Goal: Task Accomplishment & Management: Complete application form

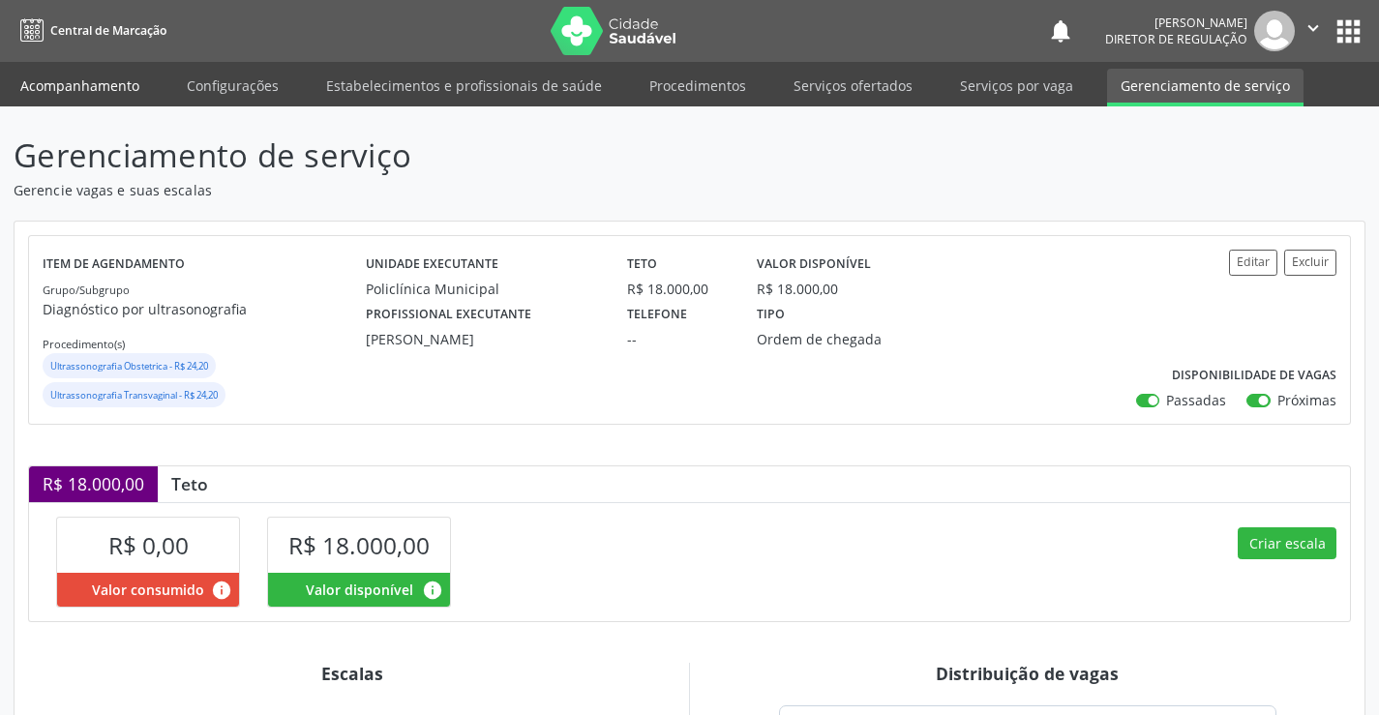
click at [97, 77] on link "Acompanhamento" at bounding box center [80, 86] width 146 height 34
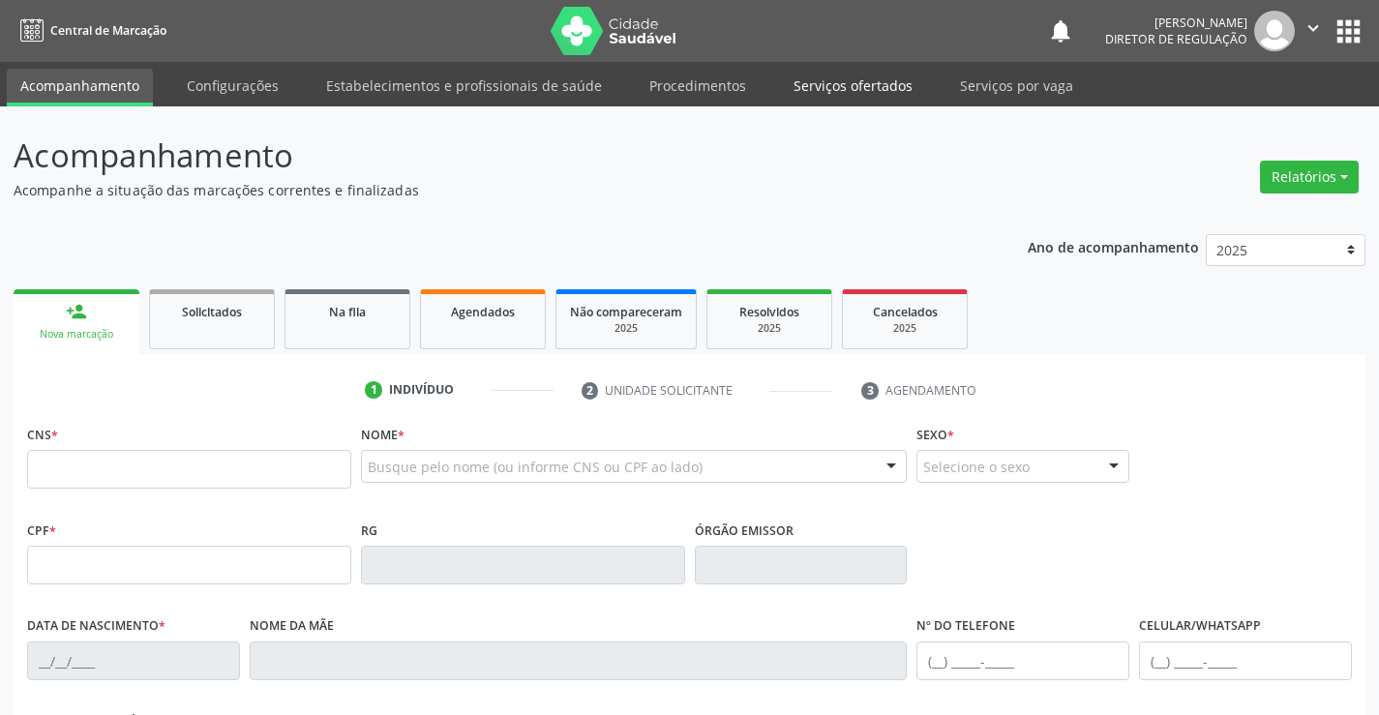
click at [827, 95] on link "Serviços ofertados" at bounding box center [853, 86] width 146 height 34
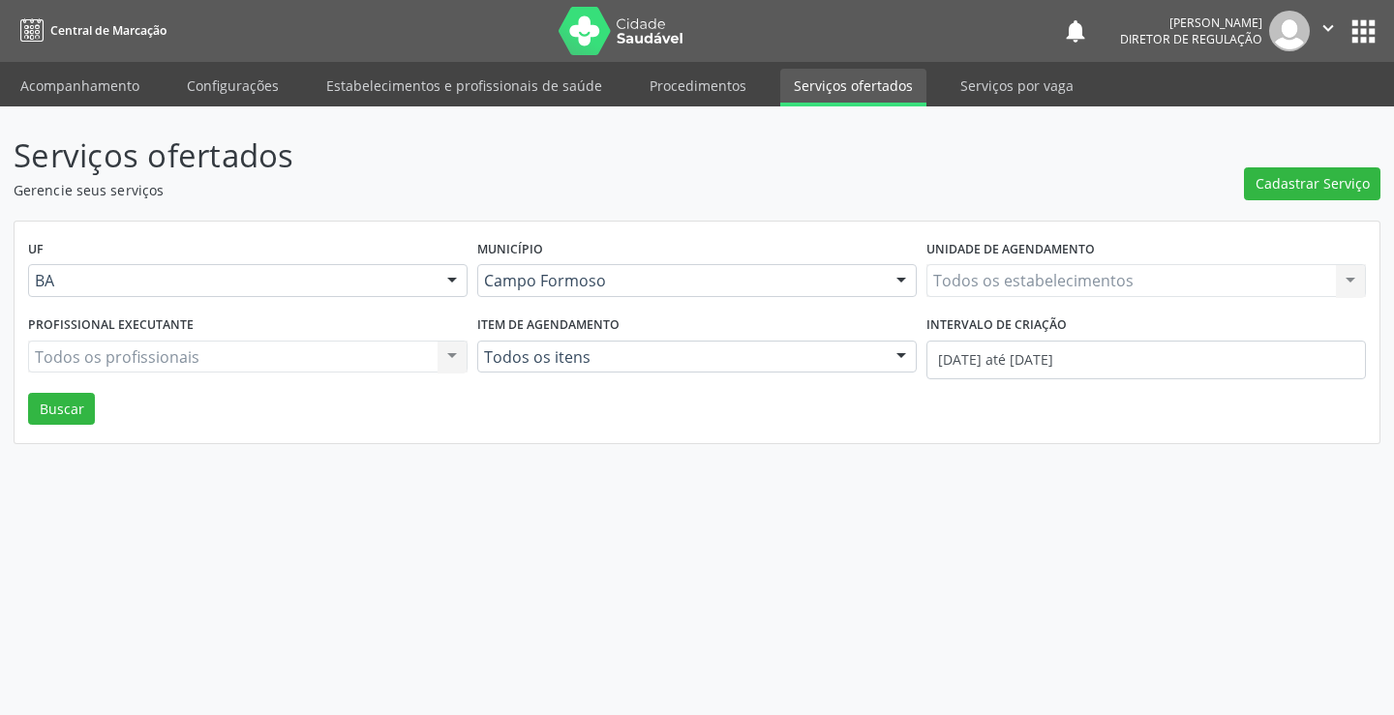
click at [1044, 295] on div "Todos os estabelecimentos Todos os estabelecimentos Nenhum resultado encontrado…" at bounding box center [1145, 280] width 439 height 33
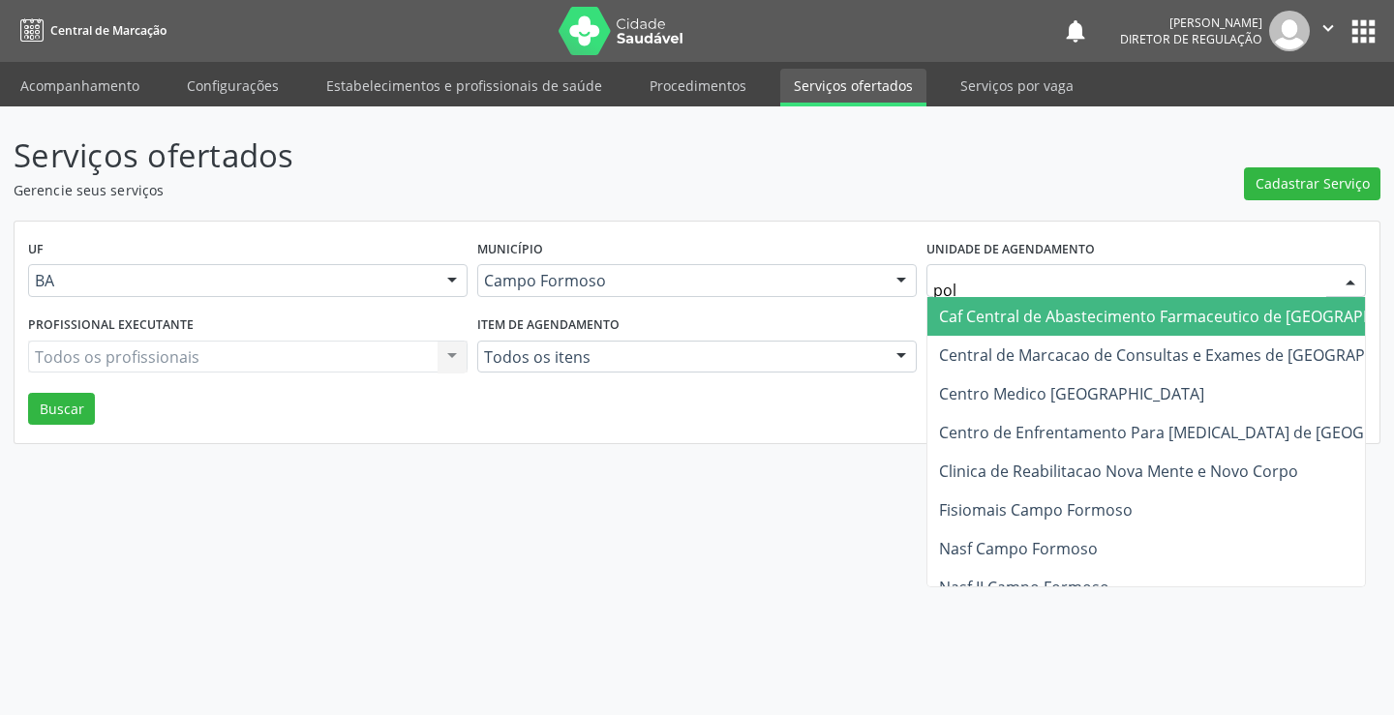
type input "poli"
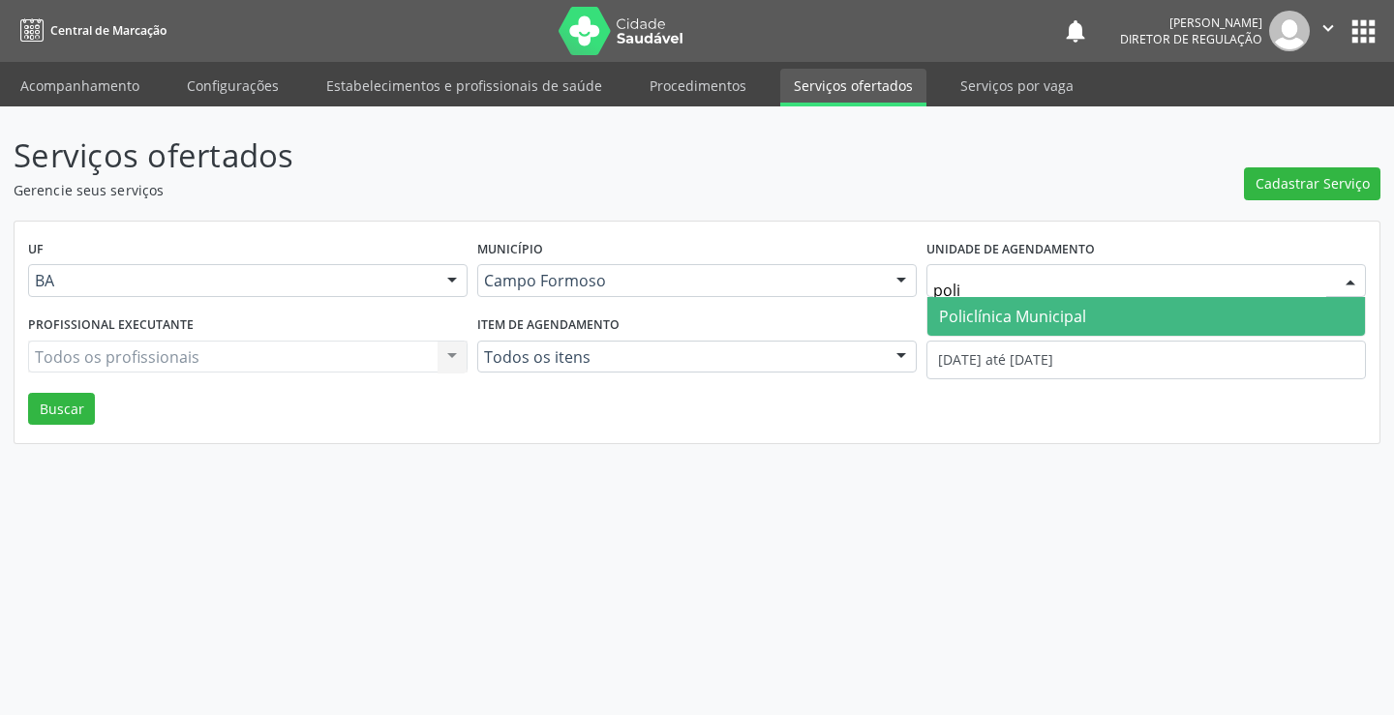
click at [1033, 321] on span "Policlínica Municipal" at bounding box center [1012, 316] width 147 height 21
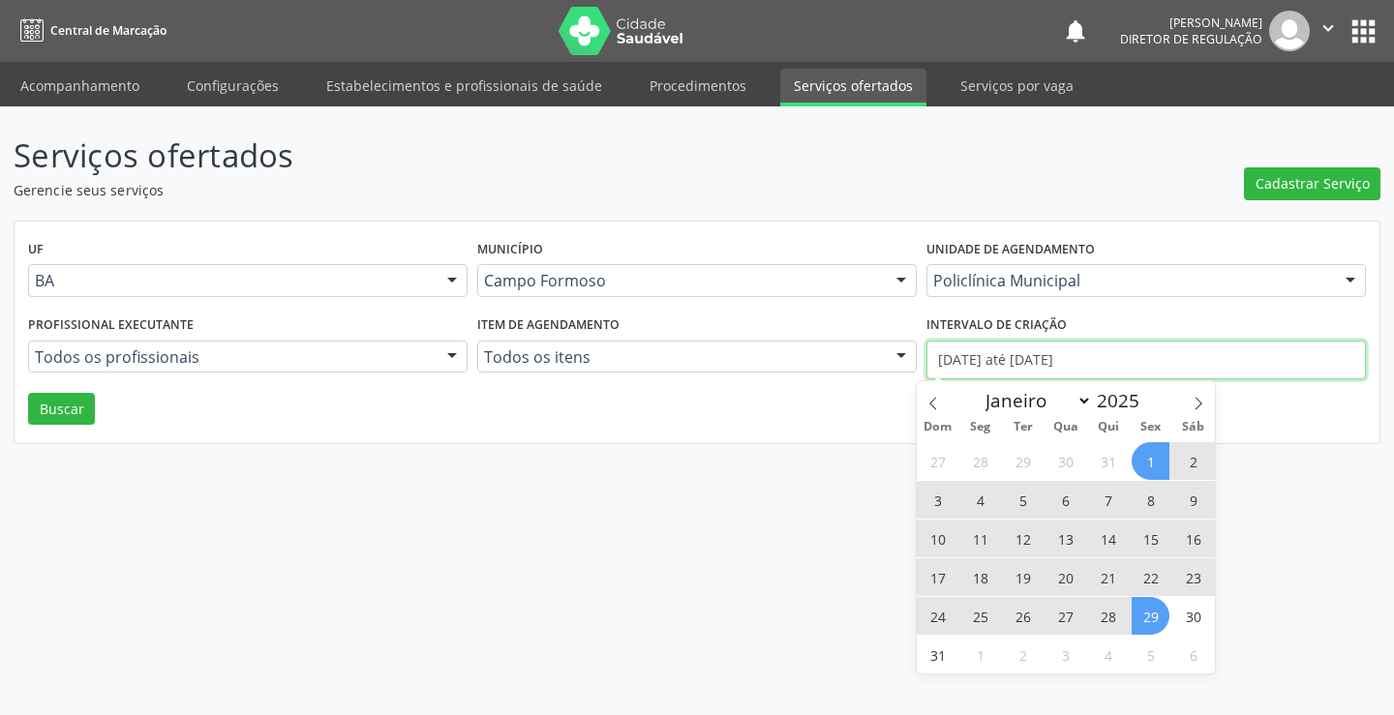
click at [1002, 366] on input "[DATE] até [DATE]" at bounding box center [1145, 360] width 439 height 39
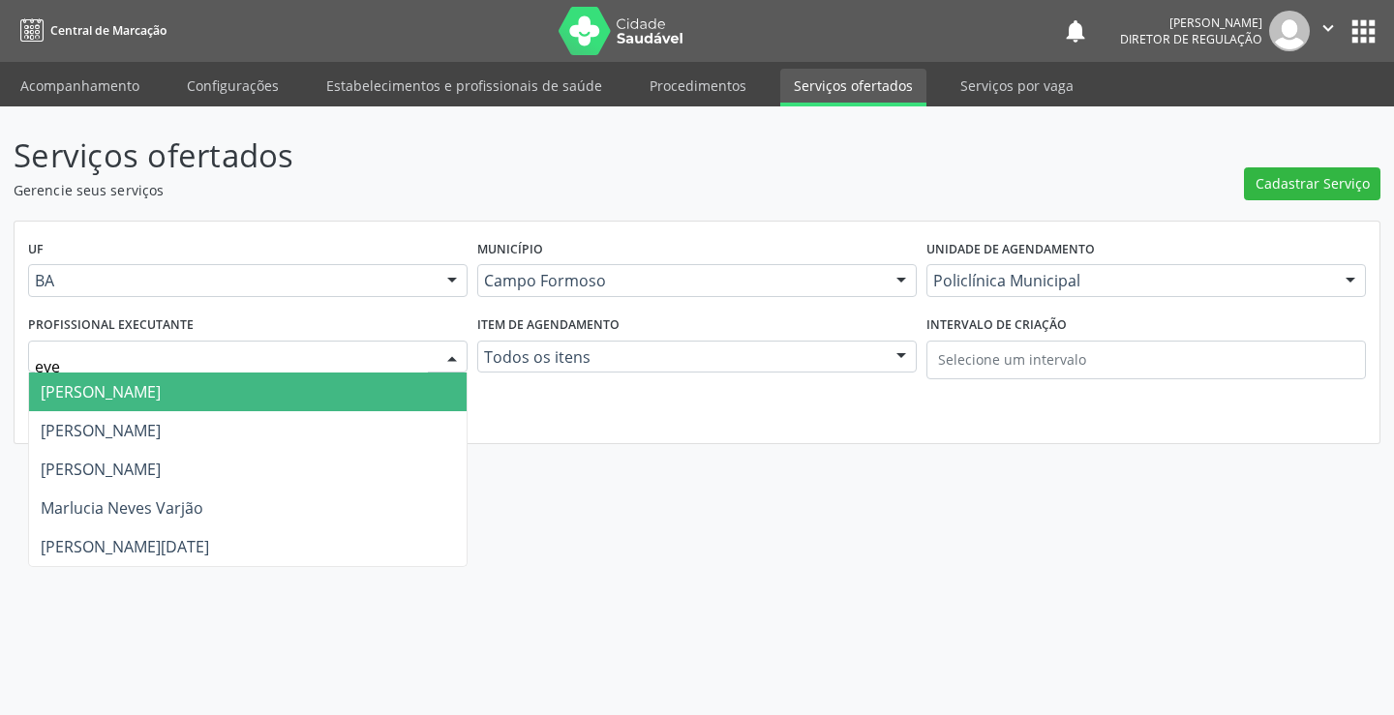
type input "ever"
click at [202, 391] on span "[PERSON_NAME]" at bounding box center [248, 392] width 438 height 39
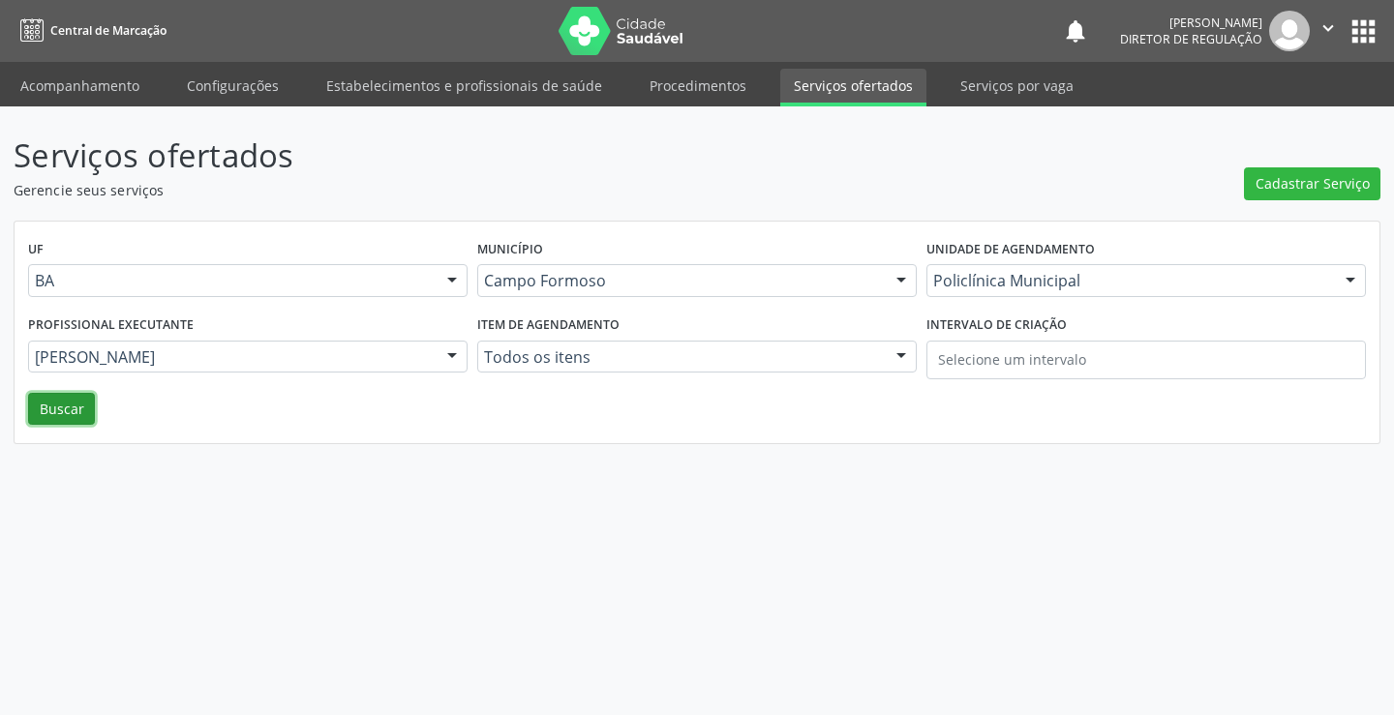
click at [71, 410] on button "Buscar" at bounding box center [61, 409] width 67 height 33
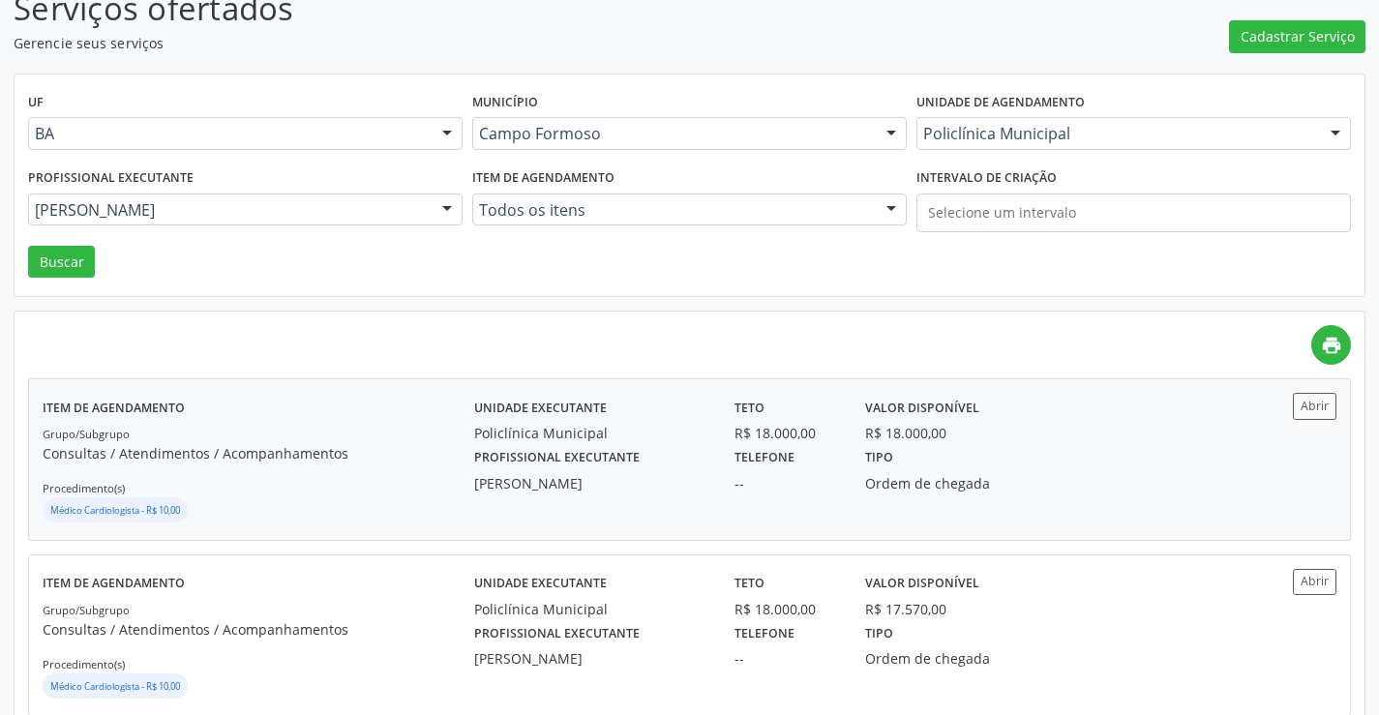
scroll to position [194, 0]
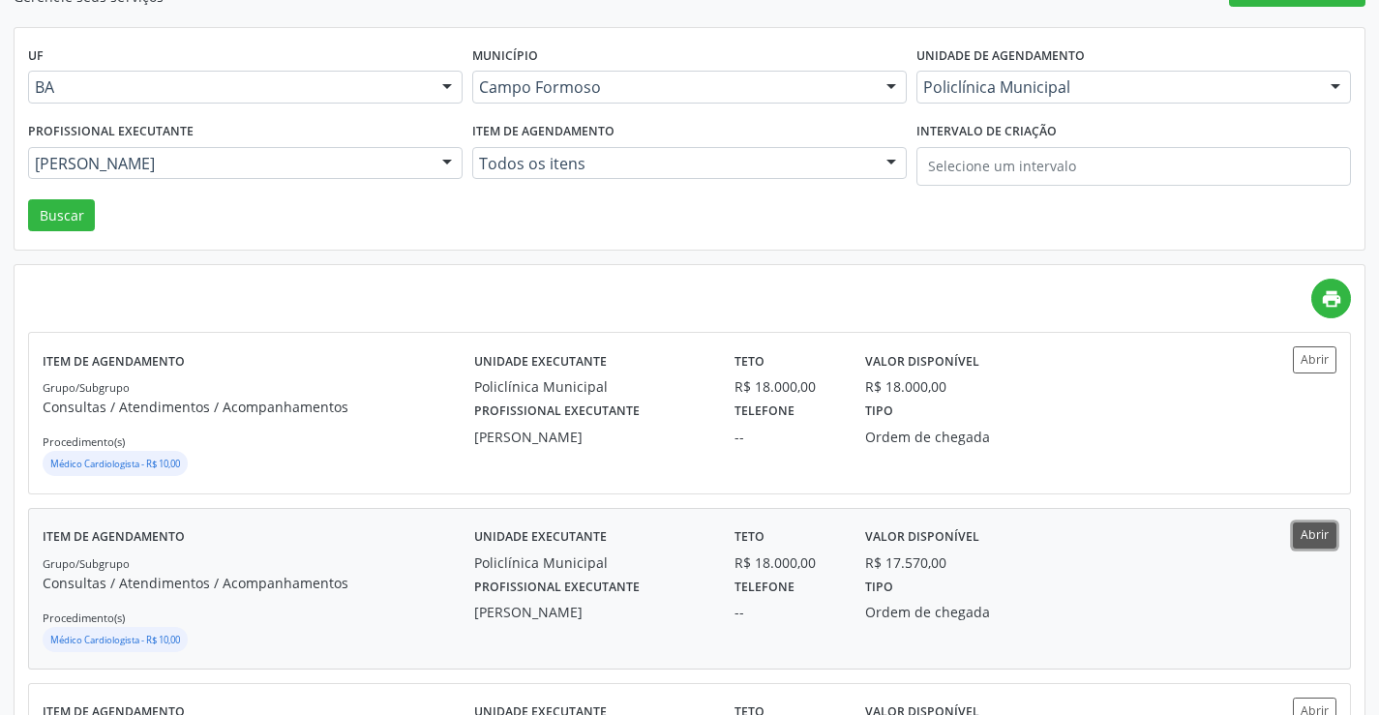
click at [1302, 543] on button "Abrir" at bounding box center [1315, 536] width 44 height 26
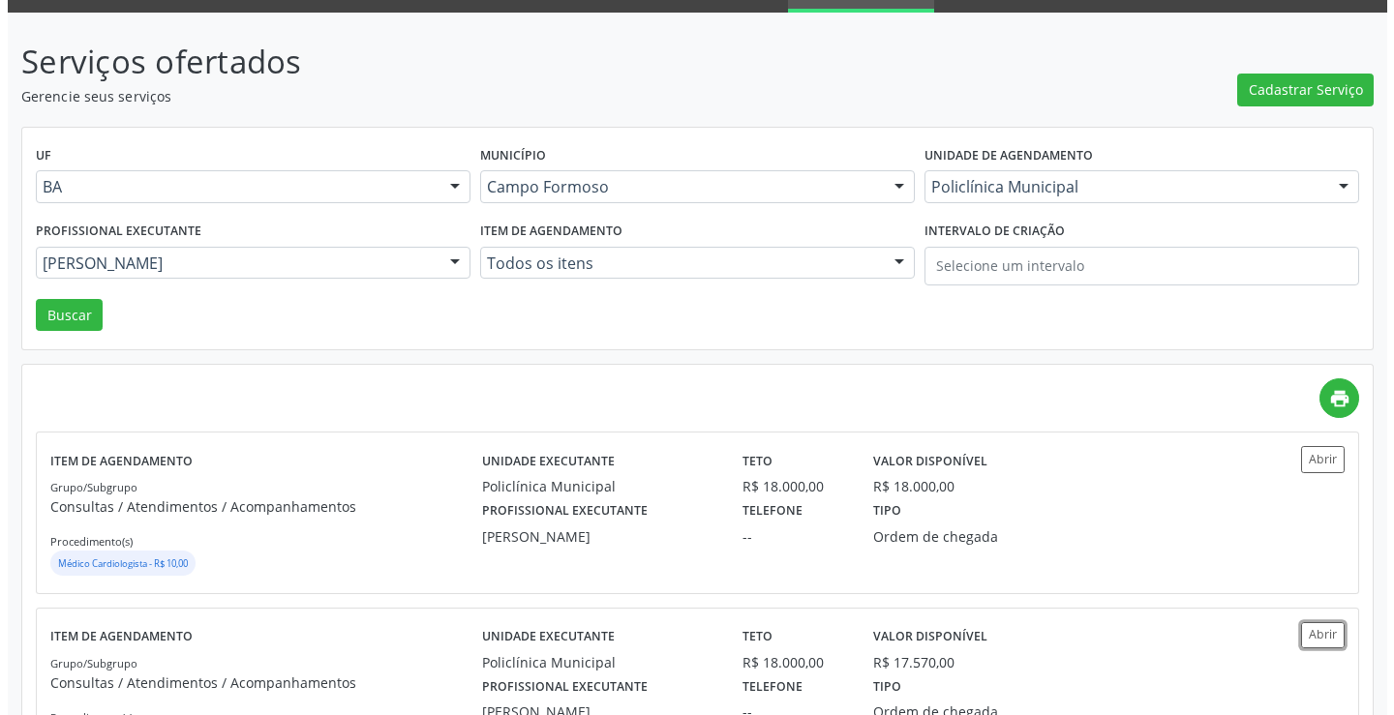
scroll to position [0, 0]
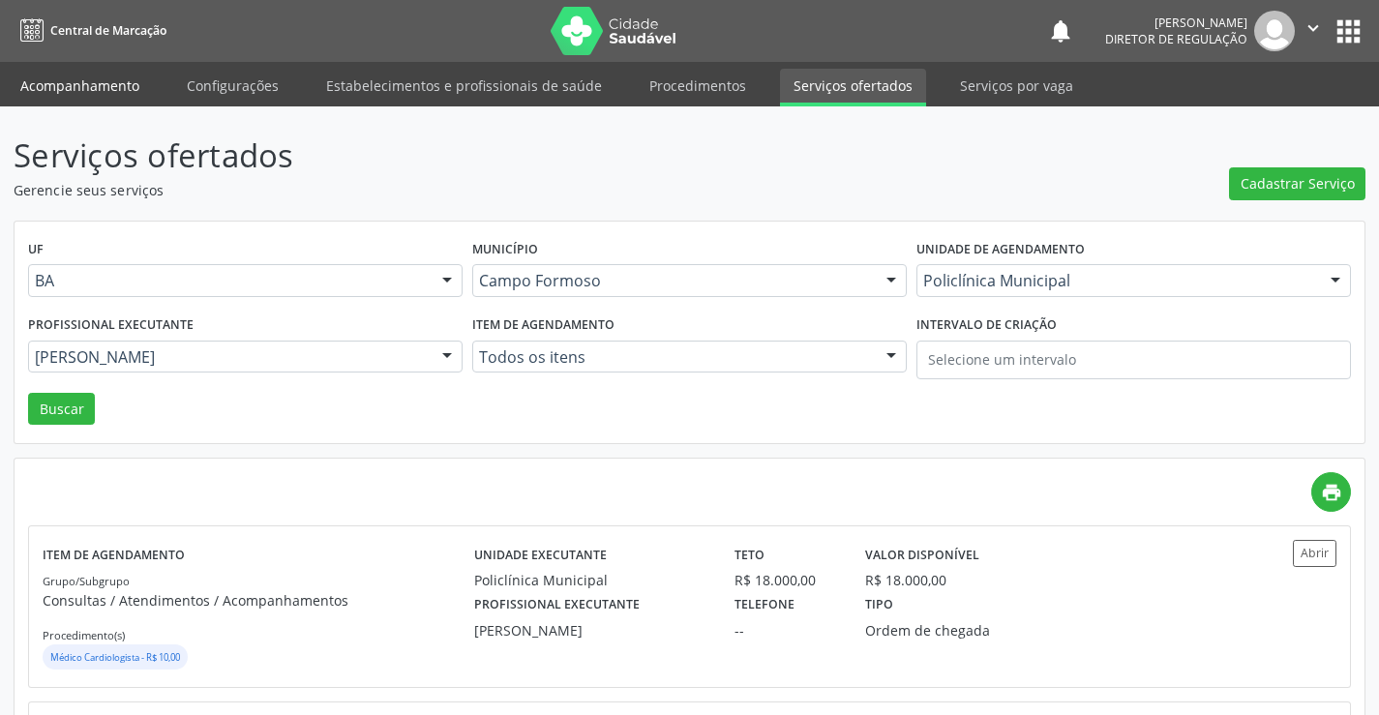
click at [58, 90] on link "Acompanhamento" at bounding box center [80, 86] width 146 height 34
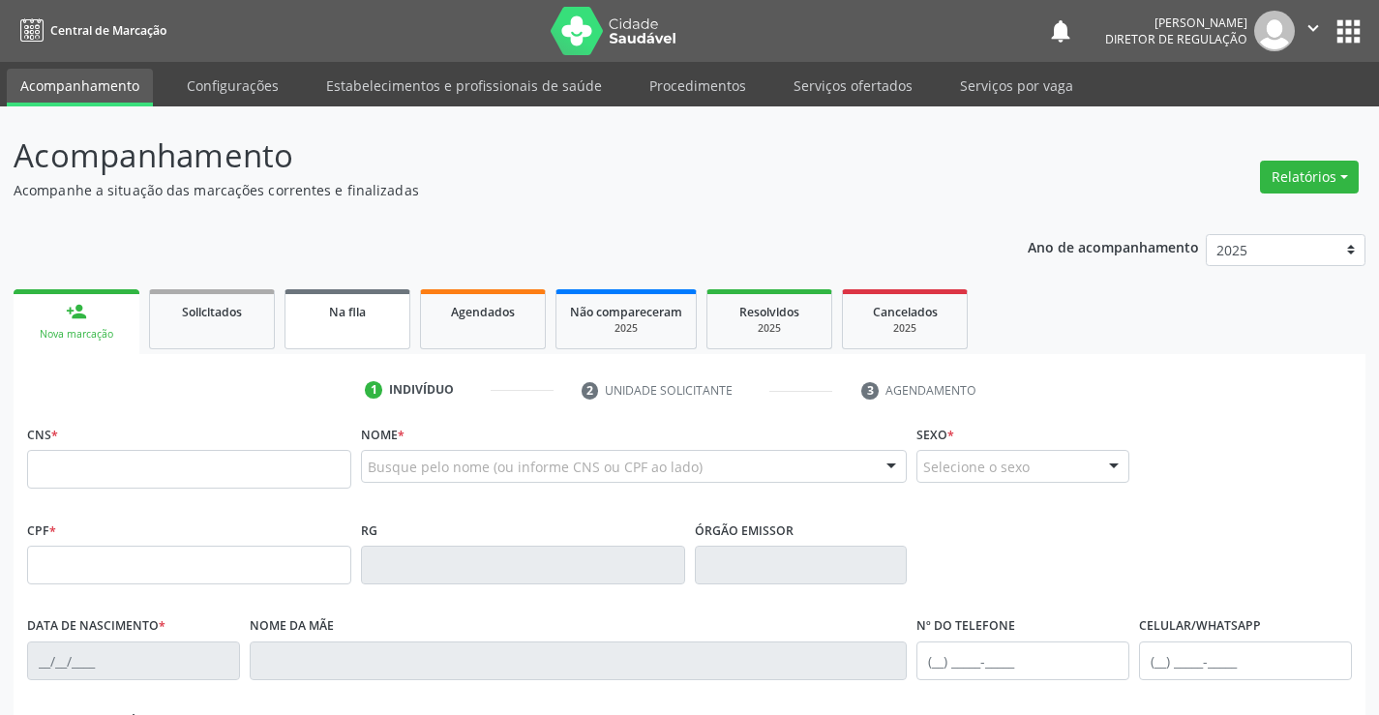
click at [379, 330] on link "Na fila" at bounding box center [348, 319] width 126 height 60
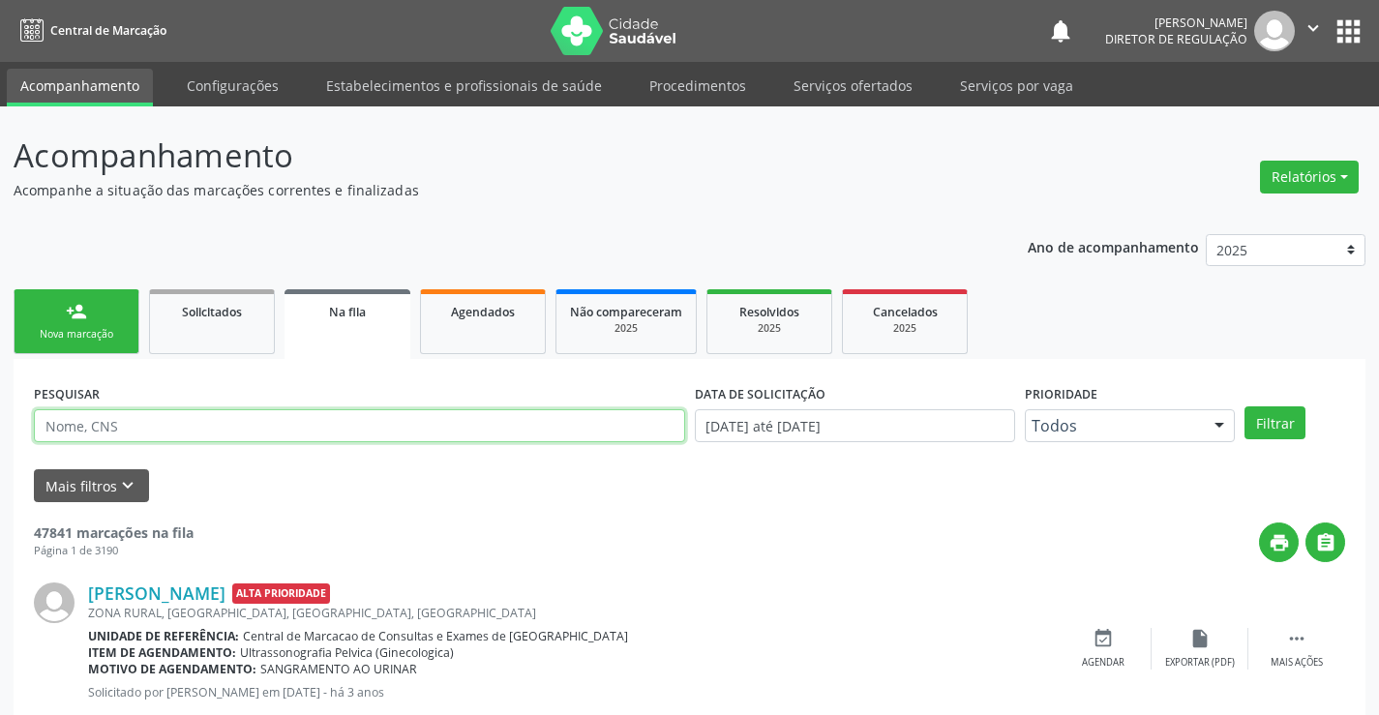
click at [63, 415] on input "text" at bounding box center [359, 425] width 651 height 33
type input "m"
type input "703608040707238"
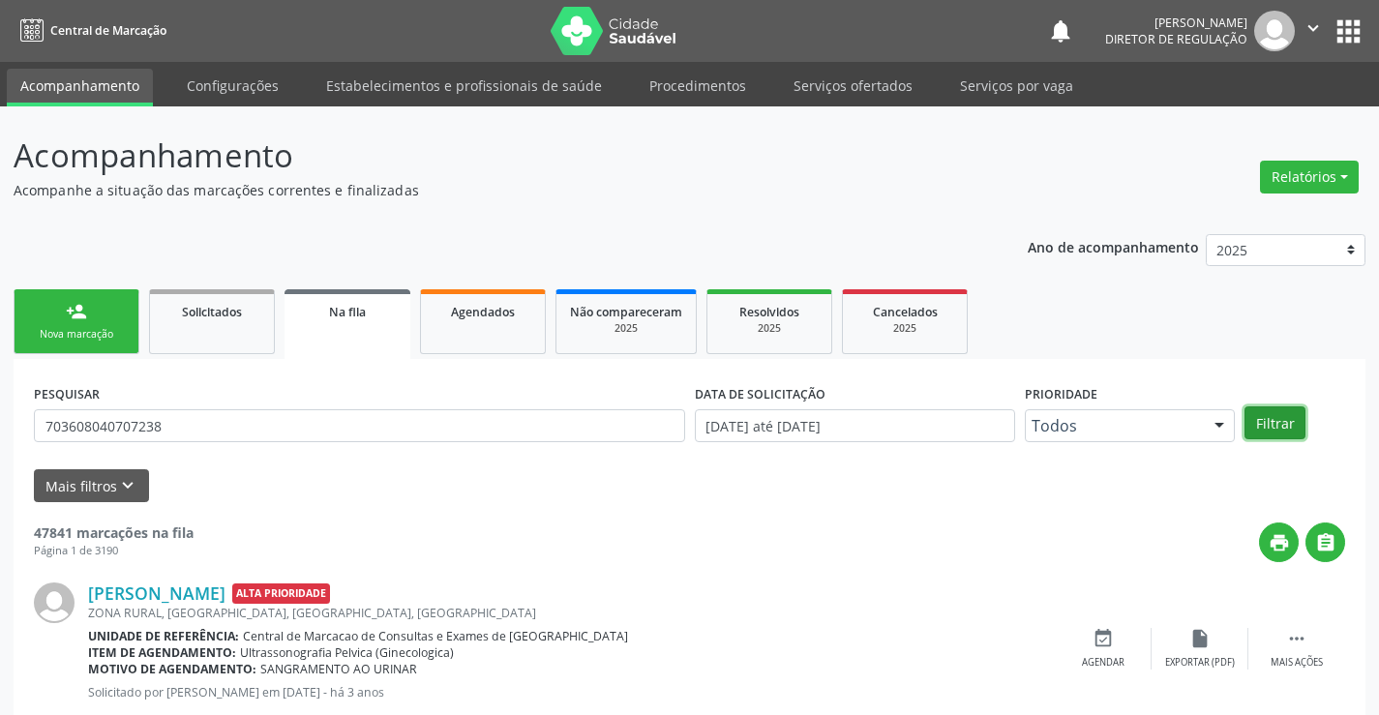
click at [1288, 409] on button "Filtrar" at bounding box center [1275, 423] width 61 height 33
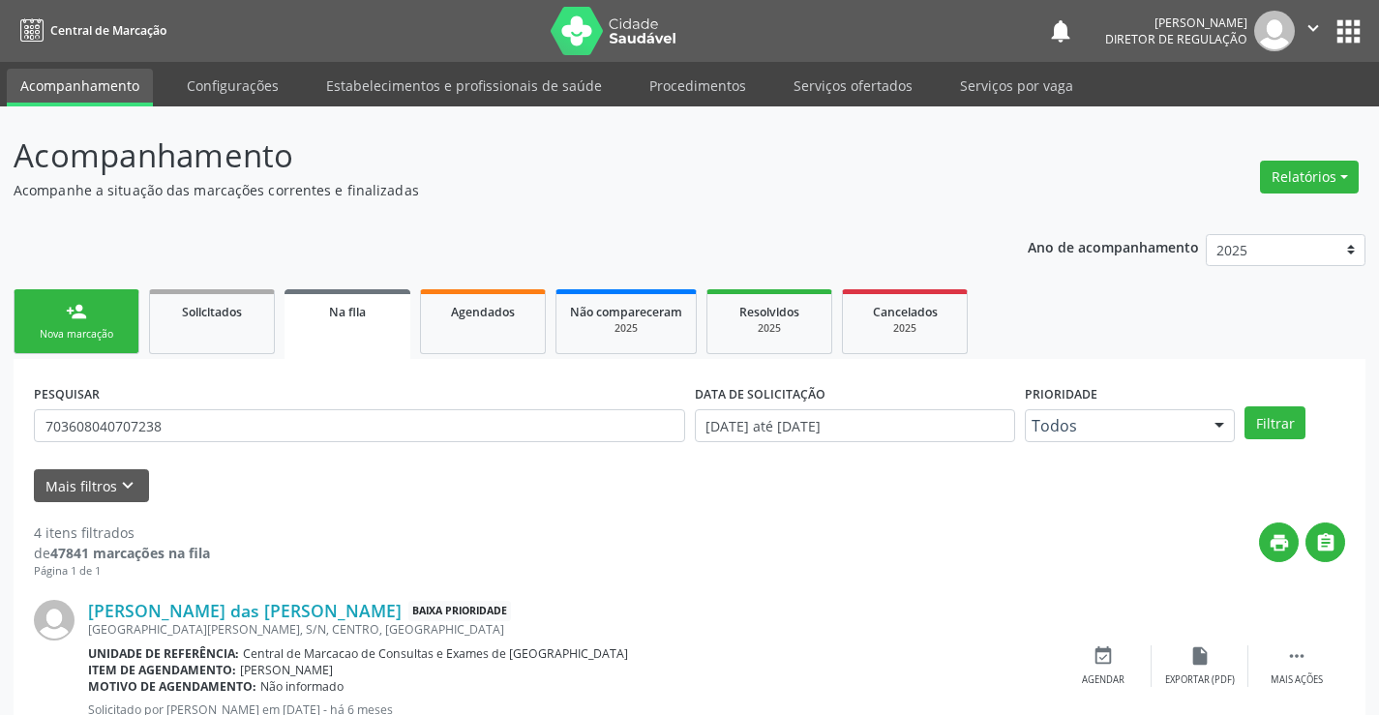
click at [76, 320] on div "person_add" at bounding box center [76, 311] width 21 height 21
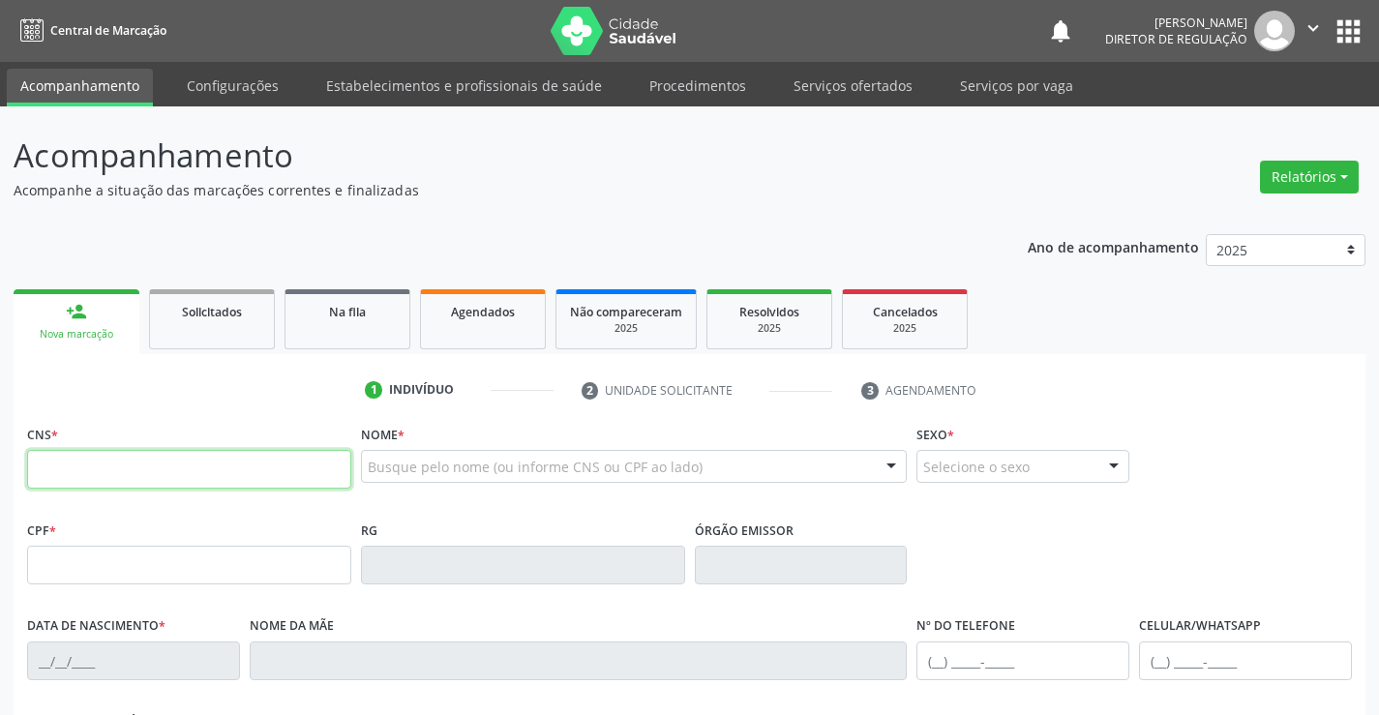
click at [318, 466] on input "text" at bounding box center [189, 469] width 324 height 39
type input "700 0051 4076 9802"
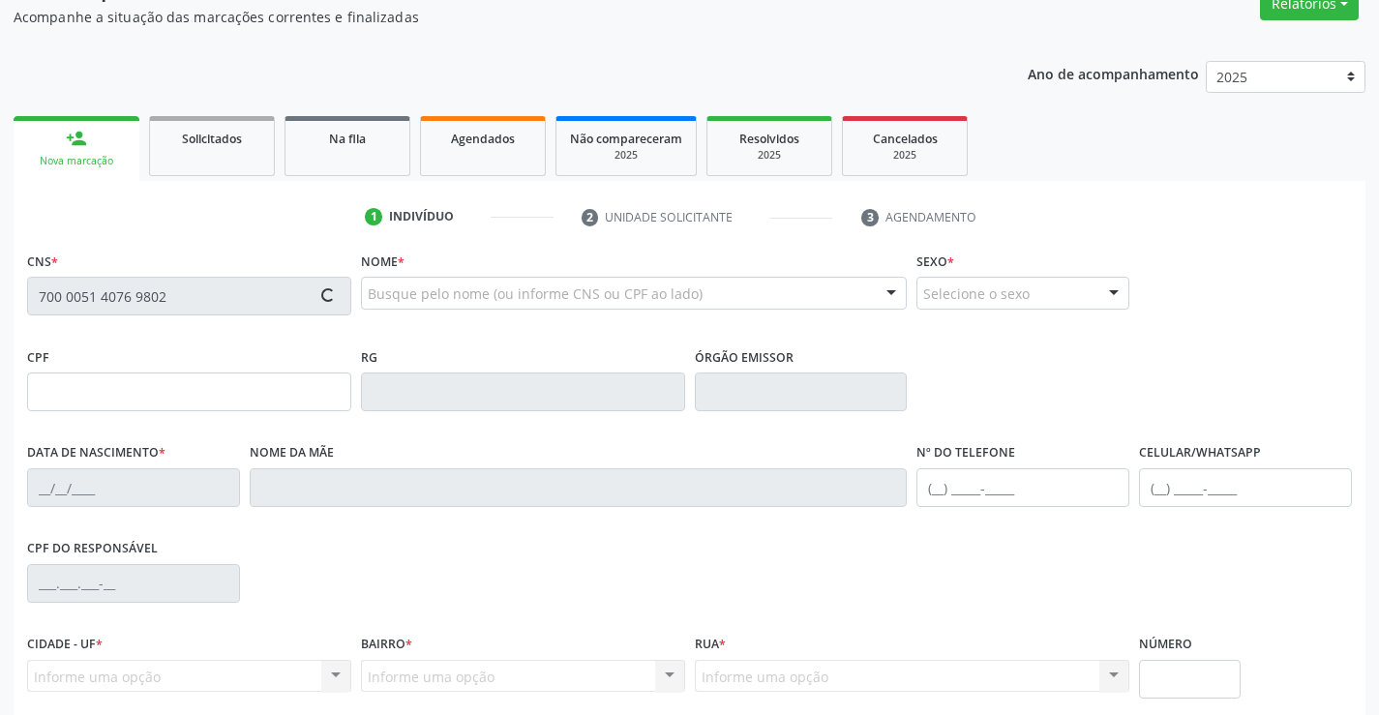
scroll to position [290, 0]
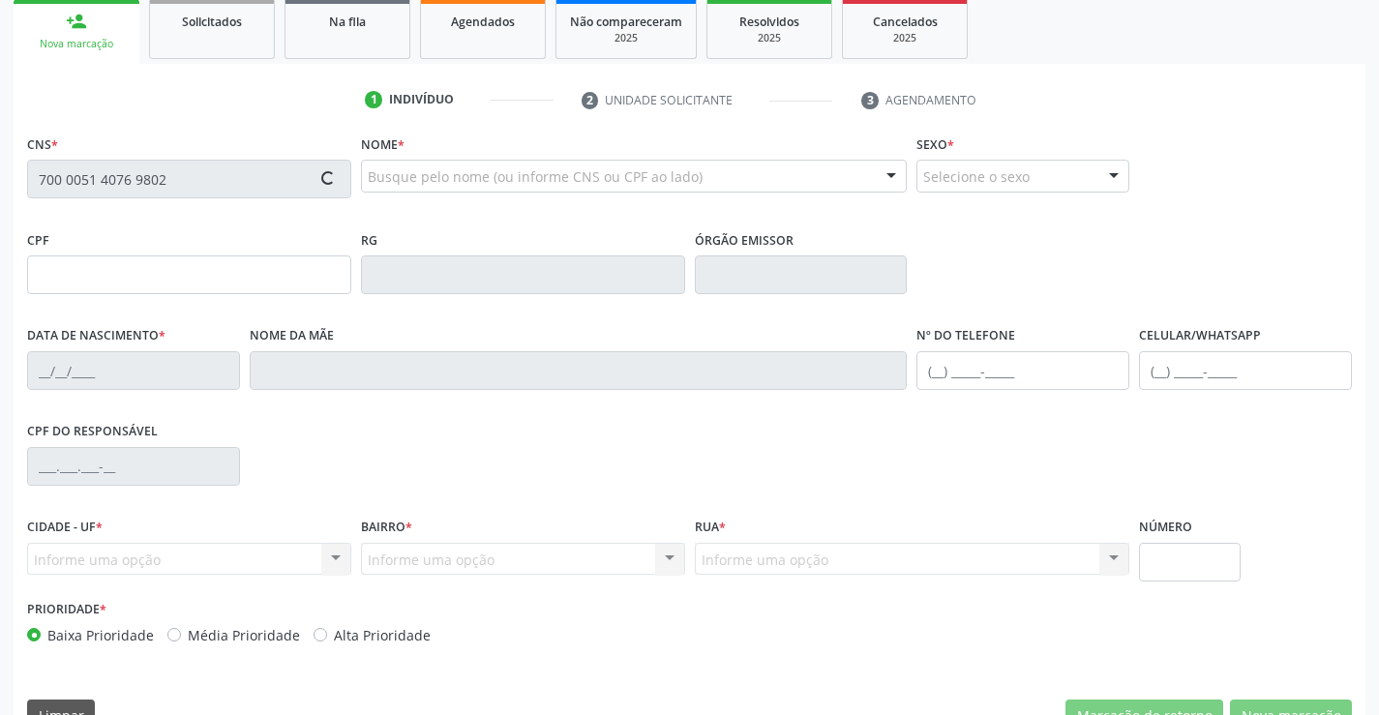
type input "1387772767"
type input "[DATE]"
type input "[PERSON_NAME]"
type input "[PHONE_NUMBER]"
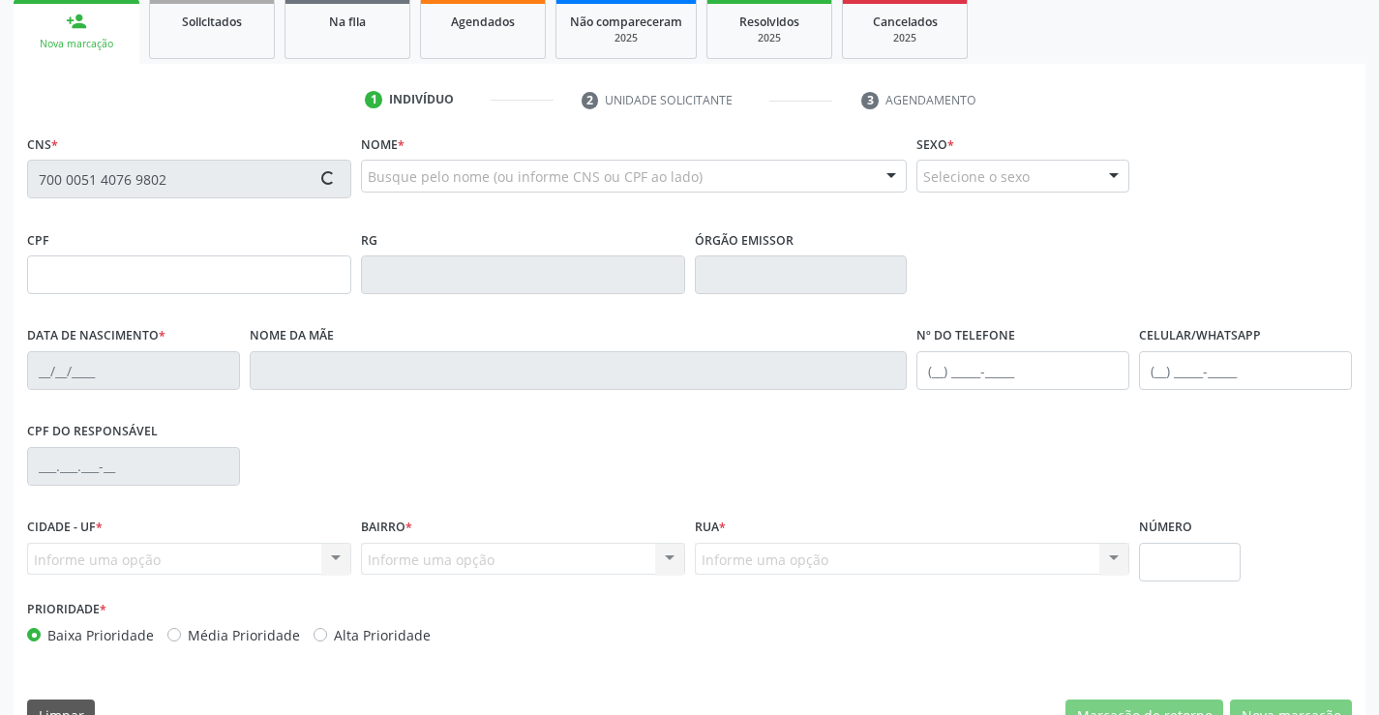
type input "036.096.885-64"
type input "135"
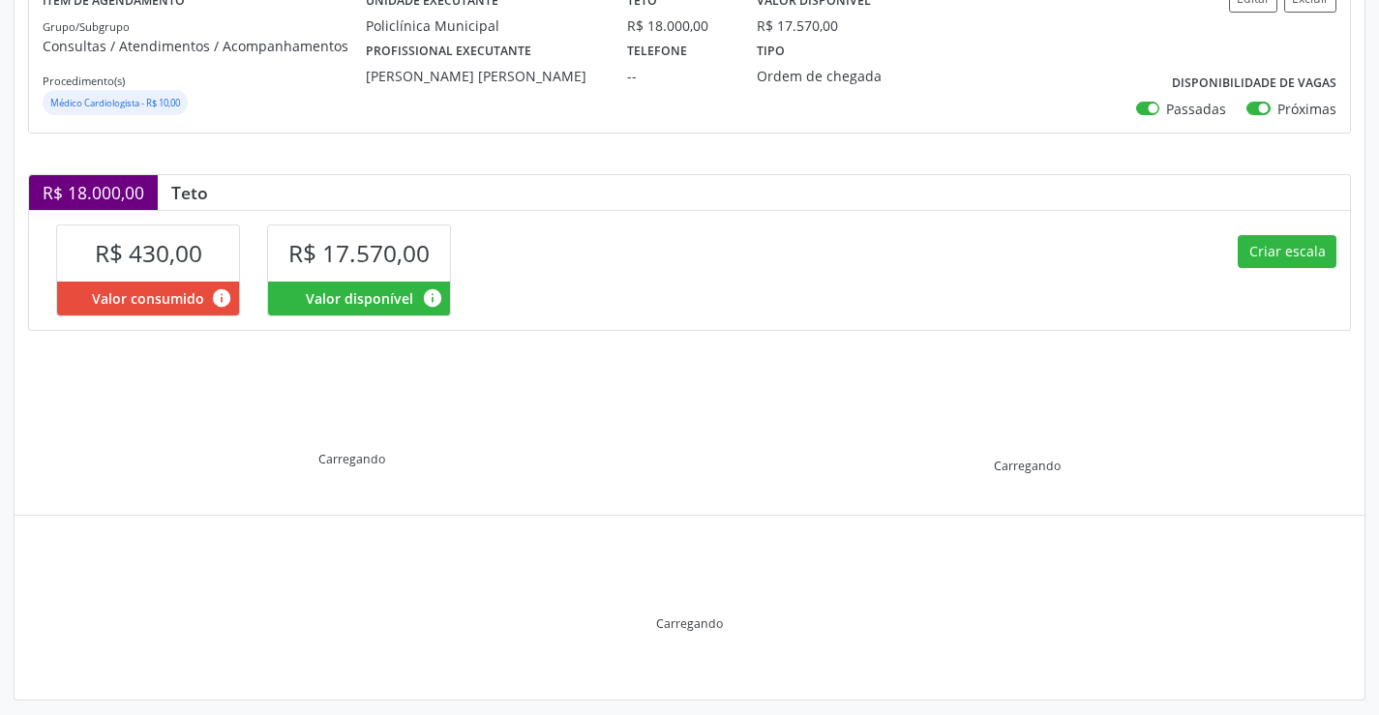
scroll to position [276, 0]
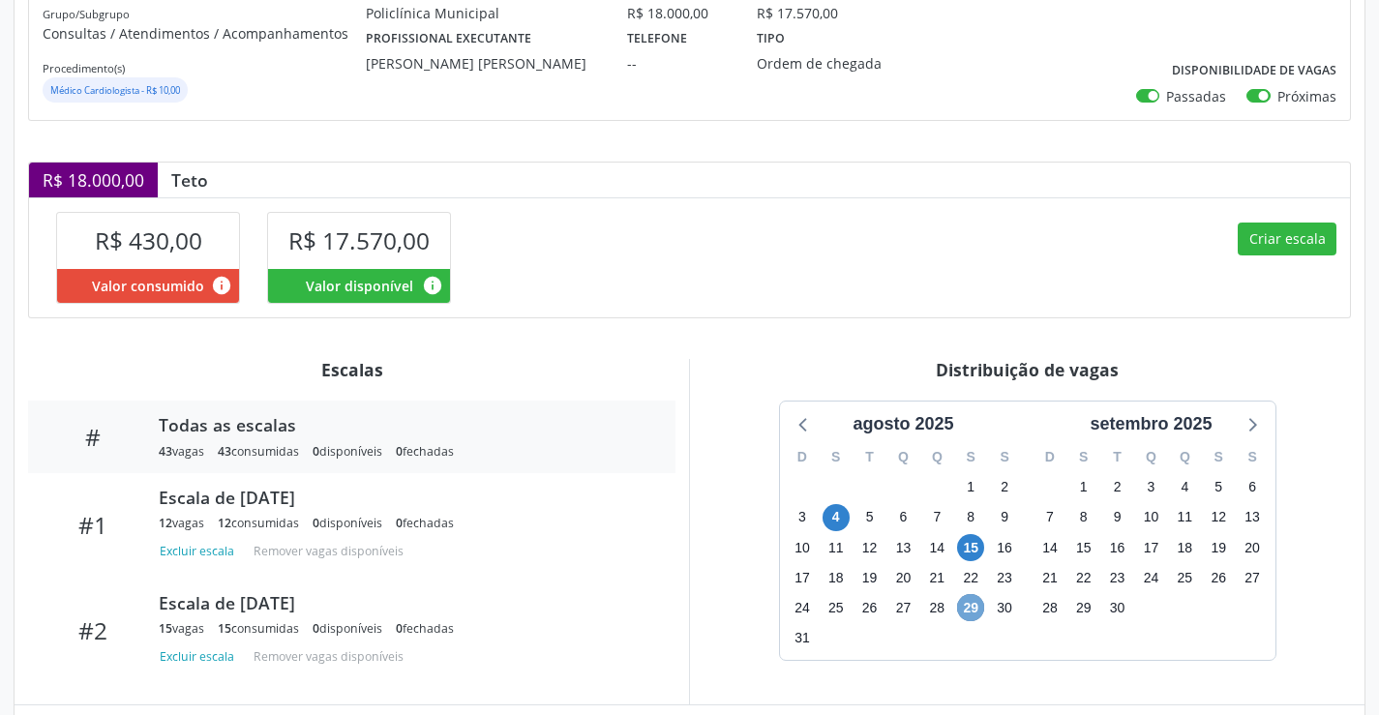
click at [967, 600] on span "29" at bounding box center [970, 607] width 27 height 27
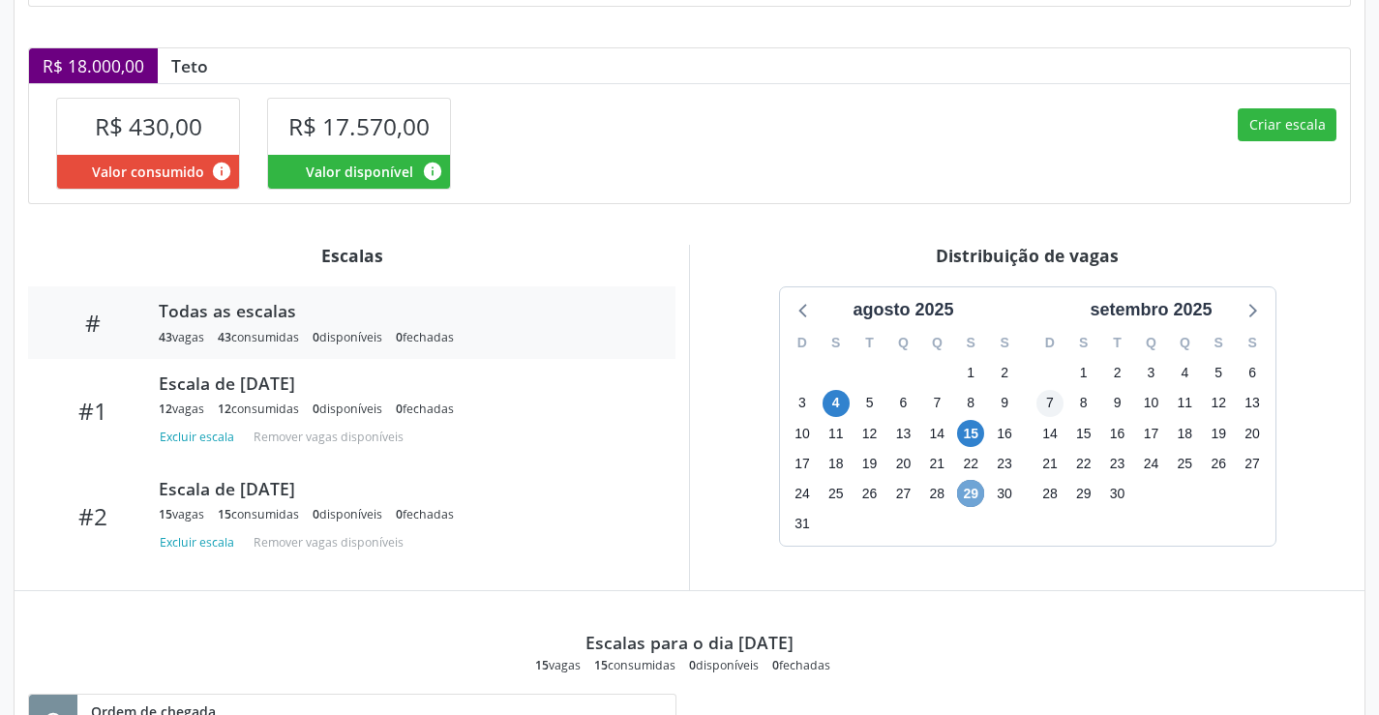
scroll to position [388, 0]
